Goal: Information Seeking & Learning: Check status

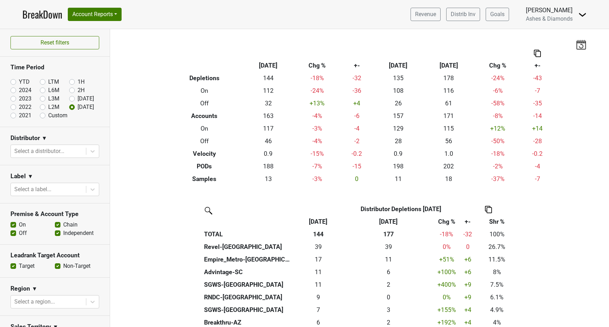
scroll to position [140, 0]
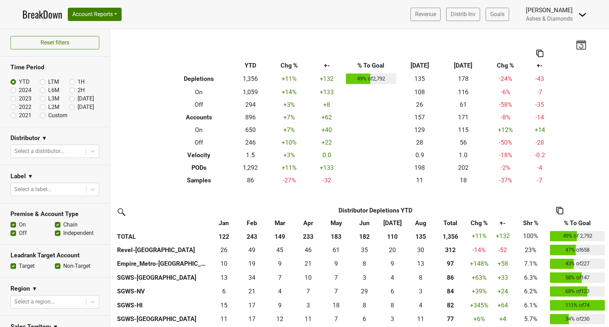
click at [78, 107] on label "[DATE]" at bounding box center [86, 107] width 16 height 8
click at [73, 107] on input "[DATE]" at bounding box center [83, 106] width 28 height 7
radio input "true"
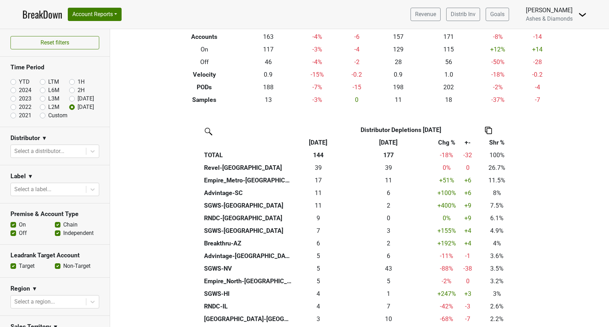
scroll to position [80, 0]
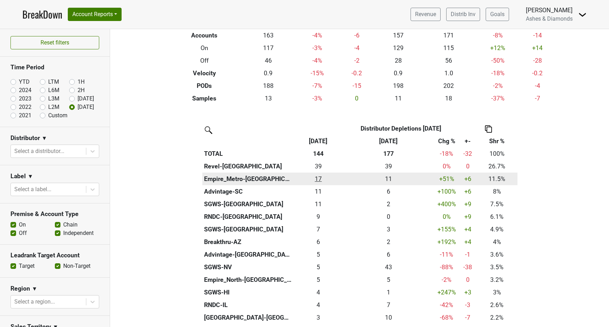
click at [320, 177] on div "16.5 17" at bounding box center [318, 178] width 46 height 9
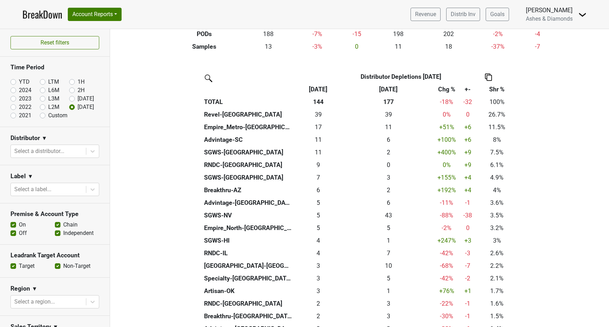
scroll to position [134, 0]
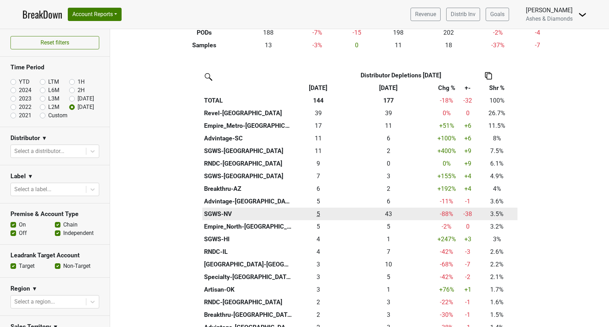
click at [318, 209] on div "5 5" at bounding box center [318, 213] width 46 height 9
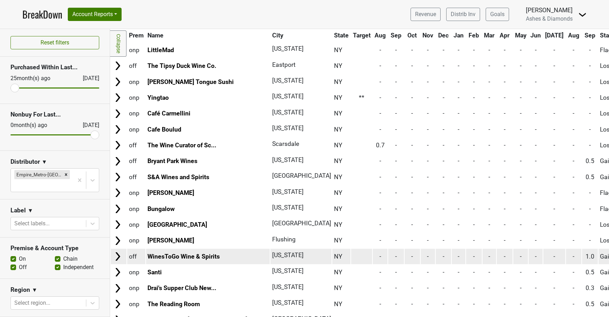
scroll to position [1702, 0]
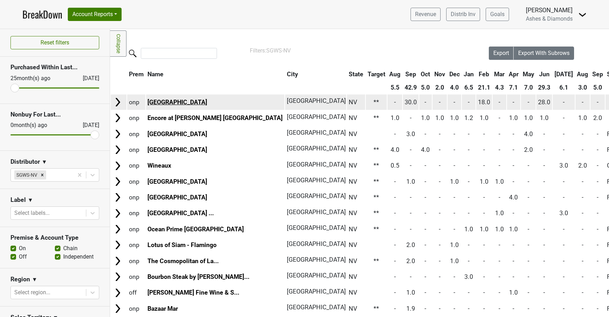
click at [189, 99] on link "MGM Grand Hotel" at bounding box center [178, 102] width 60 height 7
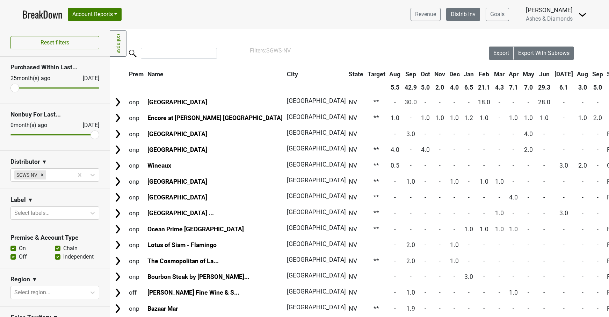
click at [455, 16] on link "Distrib Inv" at bounding box center [464, 14] width 34 height 13
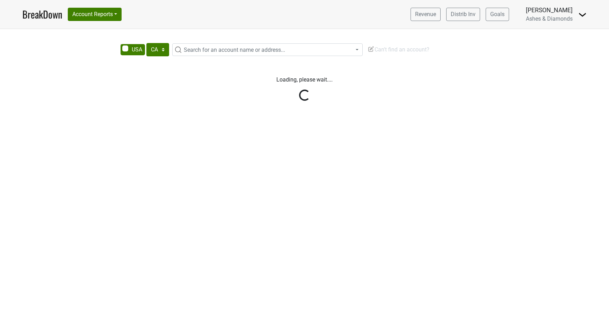
select select "CA"
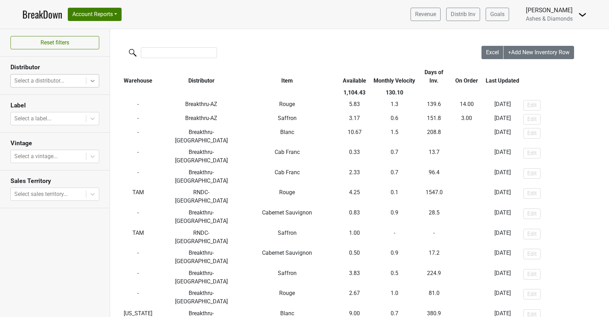
click at [91, 80] on icon at bounding box center [93, 81] width 4 height 2
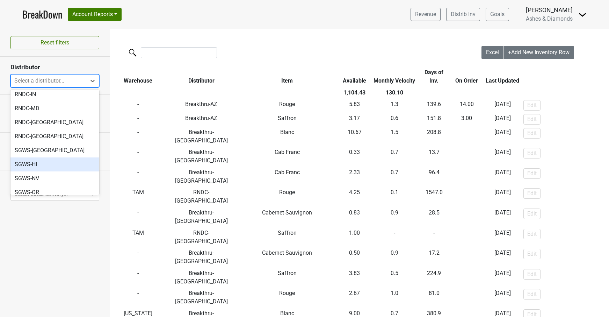
scroll to position [304, 0]
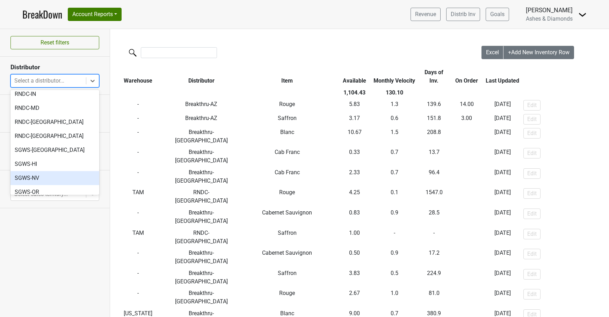
click at [59, 171] on div "SGWS-NV" at bounding box center [54, 178] width 89 height 14
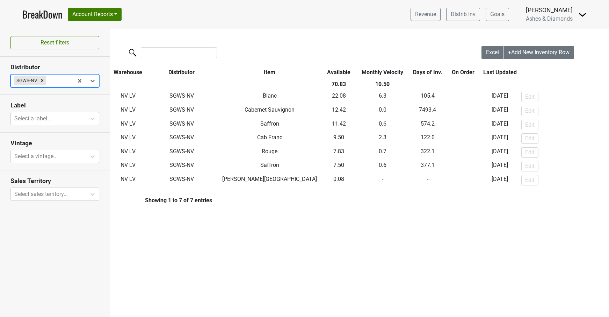
click at [34, 13] on link "BreakDown" at bounding box center [42, 14] width 40 height 15
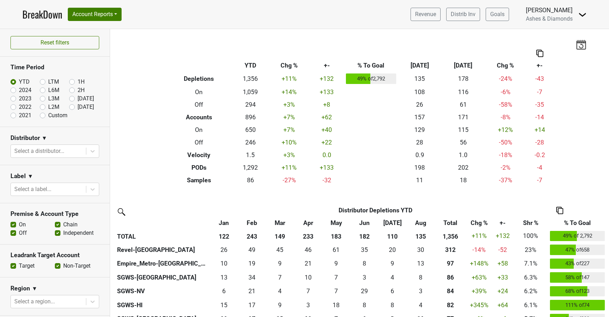
click at [78, 108] on label "[DATE]" at bounding box center [86, 107] width 16 height 8
click at [72, 108] on input "[DATE]" at bounding box center [83, 106] width 28 height 7
radio input "true"
